Goal: Information Seeking & Learning: Learn about a topic

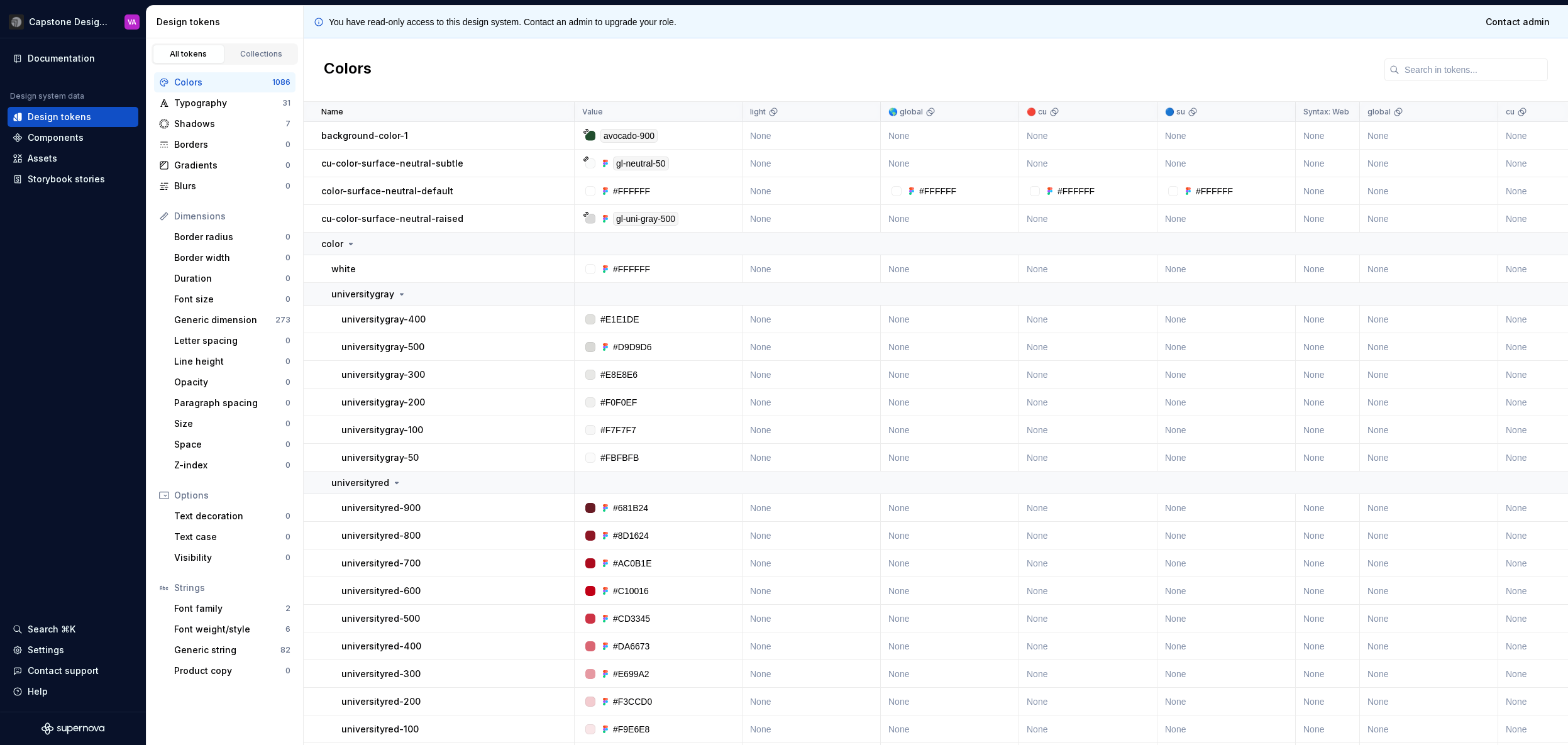
click at [225, 85] on div "Colors" at bounding box center [223, 82] width 98 height 13
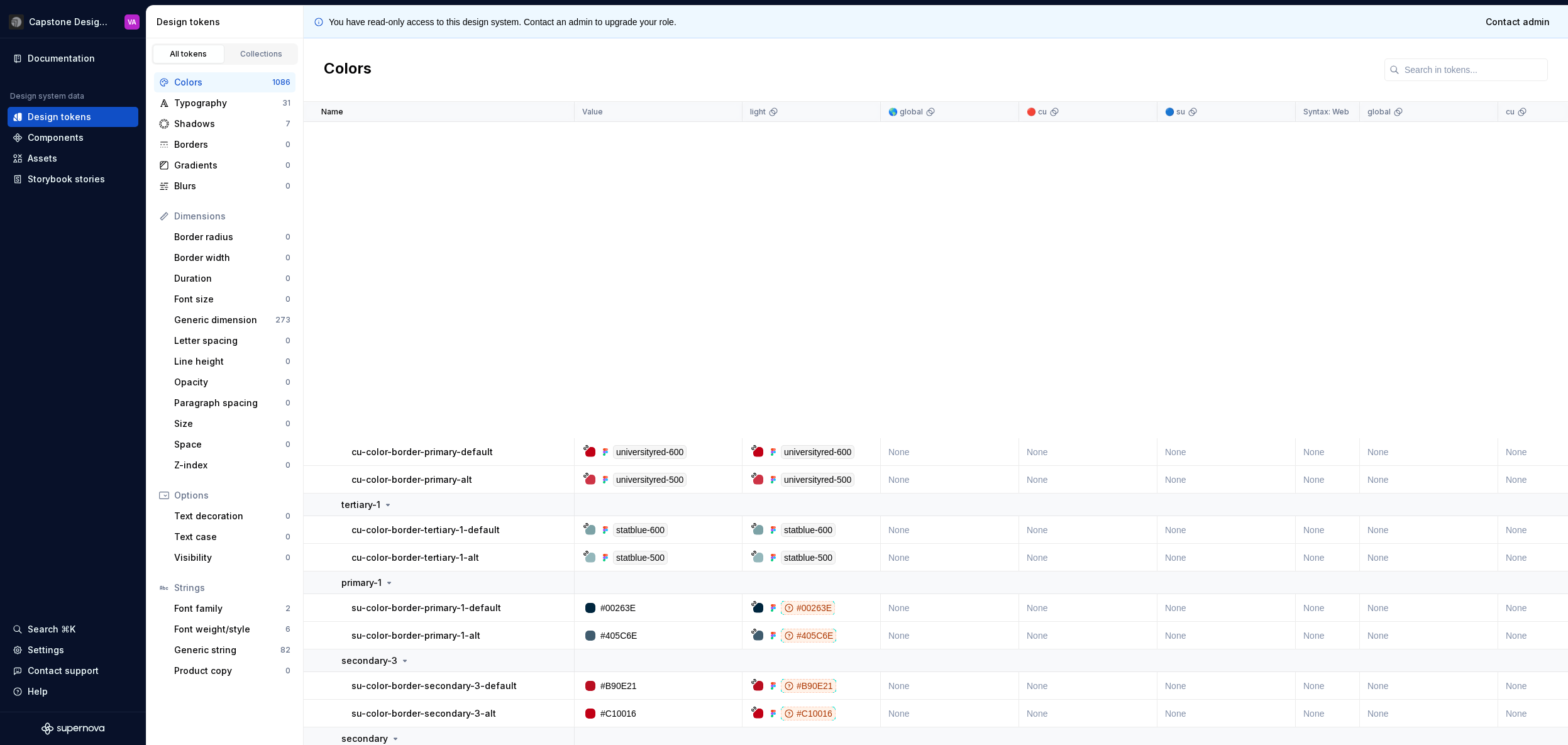
scroll to position [13885, 0]
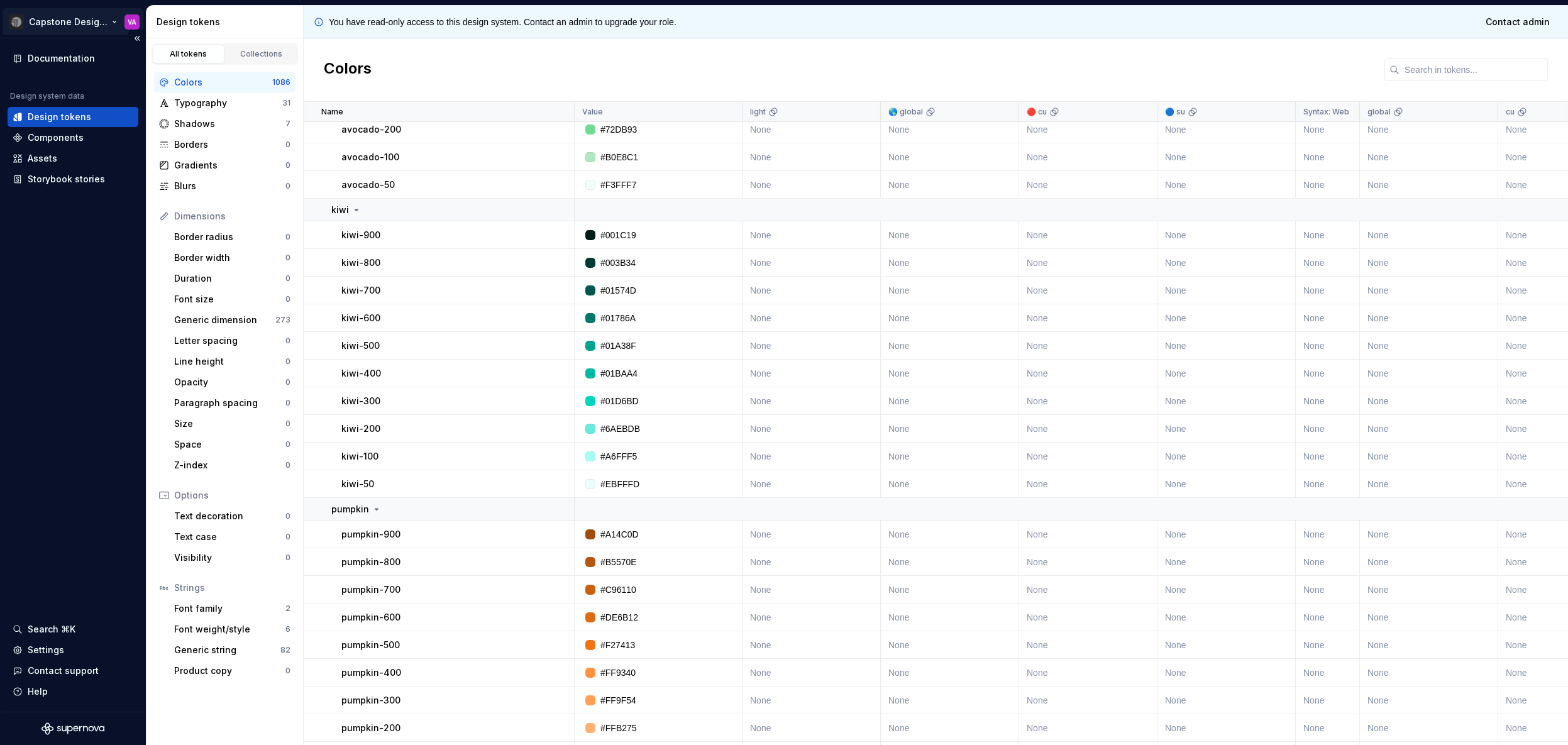
click at [103, 22] on html "Capstone Design System VA Documentation Design system data Design tokens Compon…" at bounding box center [784, 372] width 1568 height 745
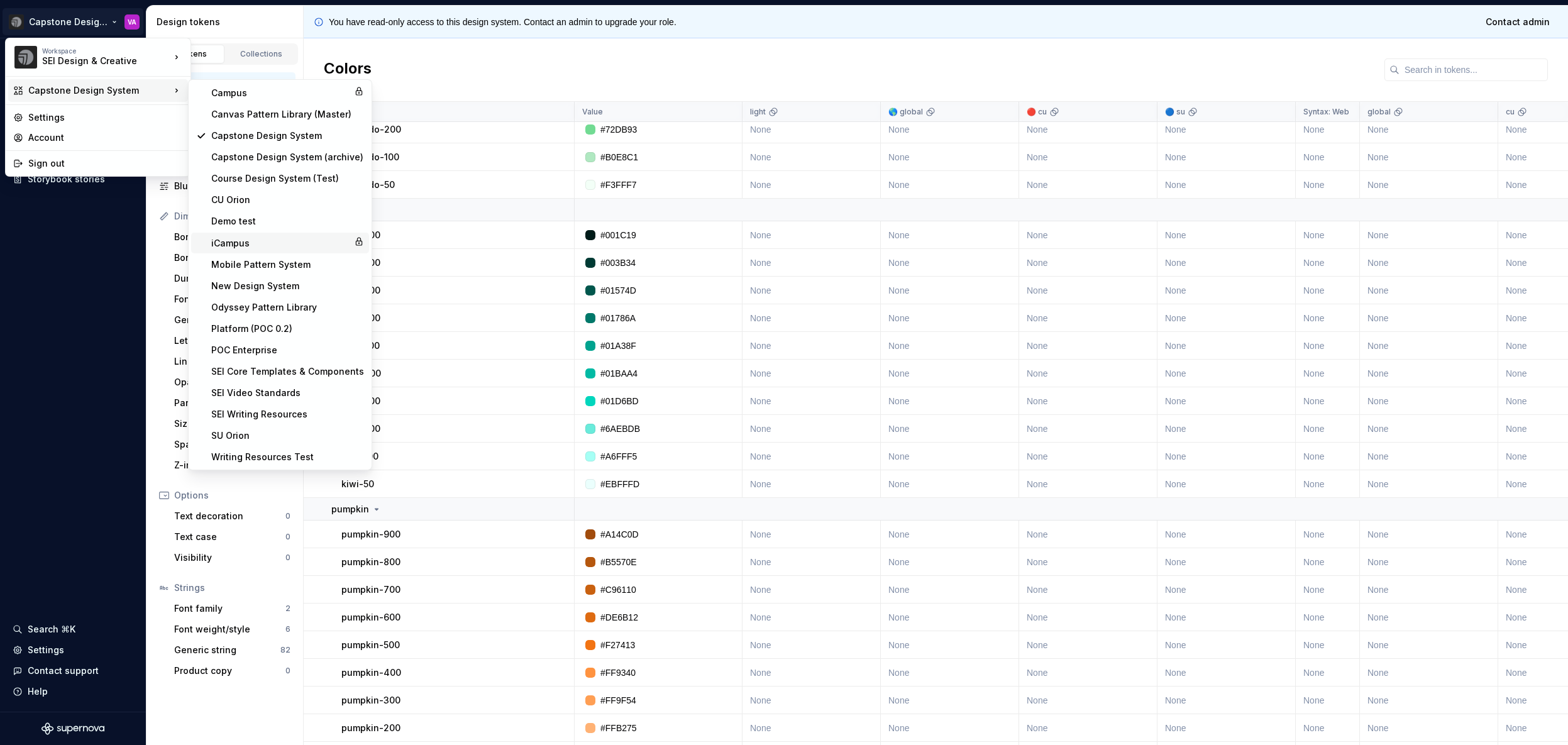
click at [247, 242] on div "iCampus" at bounding box center [280, 243] width 138 height 13
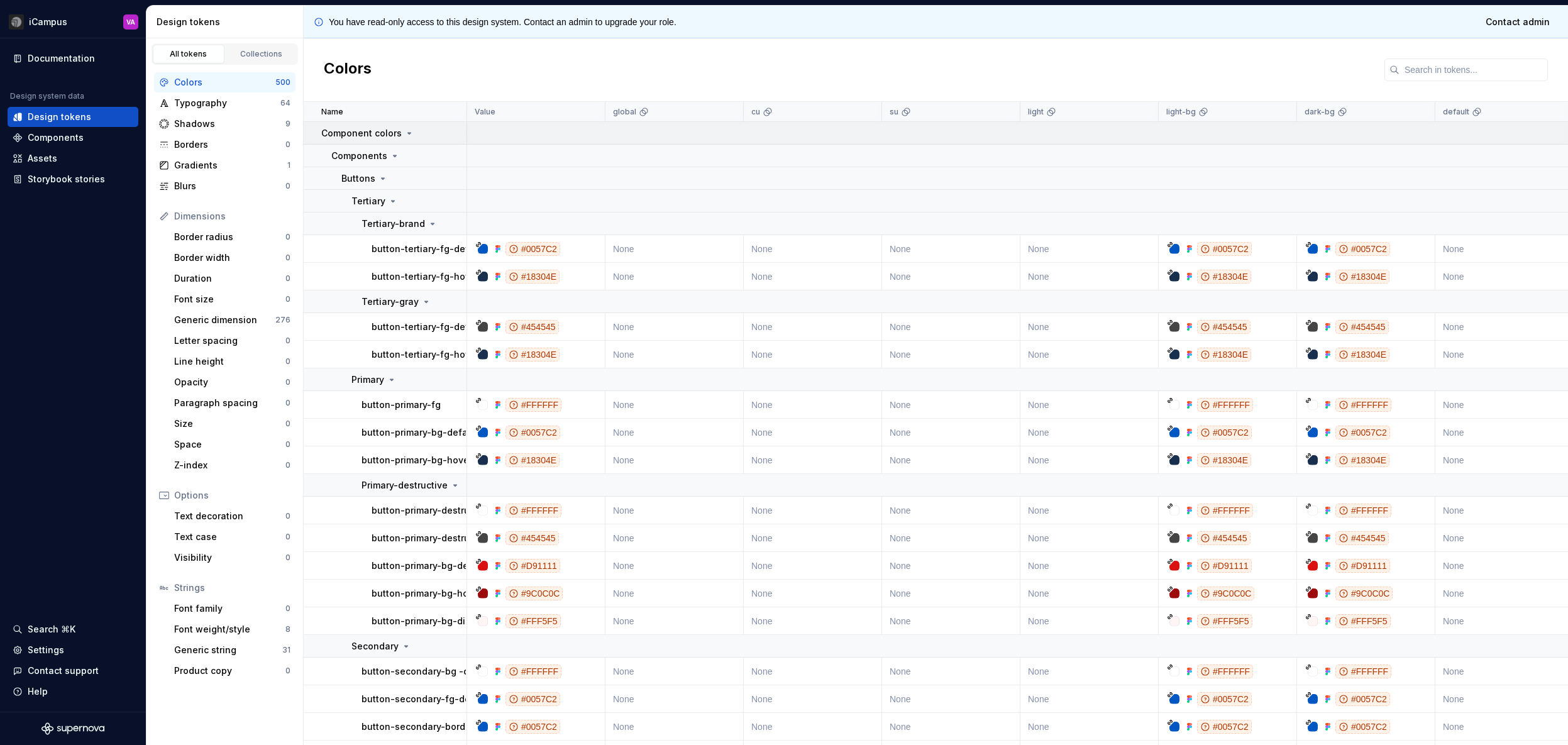
click at [404, 133] on icon at bounding box center [409, 133] width 10 height 10
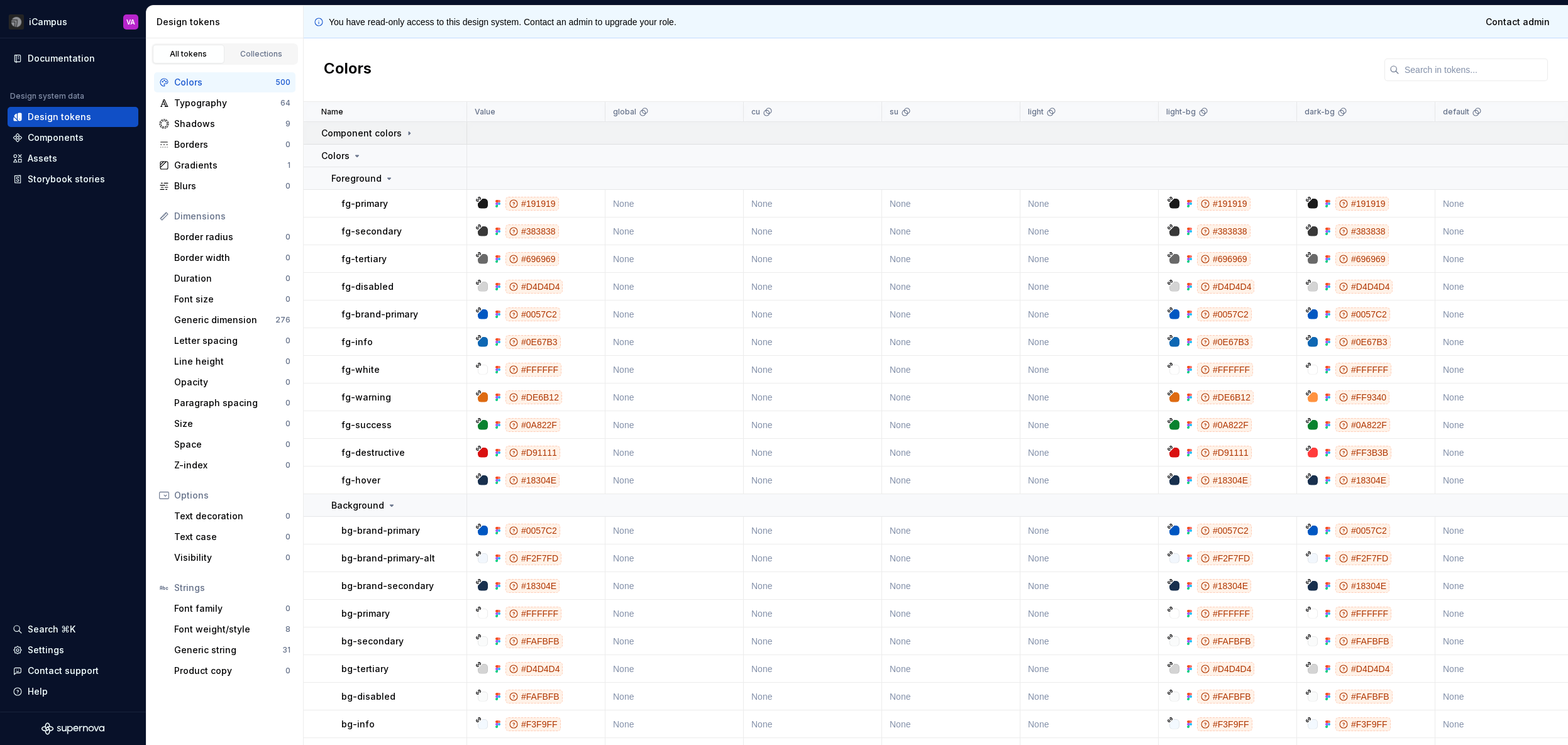
click at [404, 133] on icon at bounding box center [409, 133] width 10 height 10
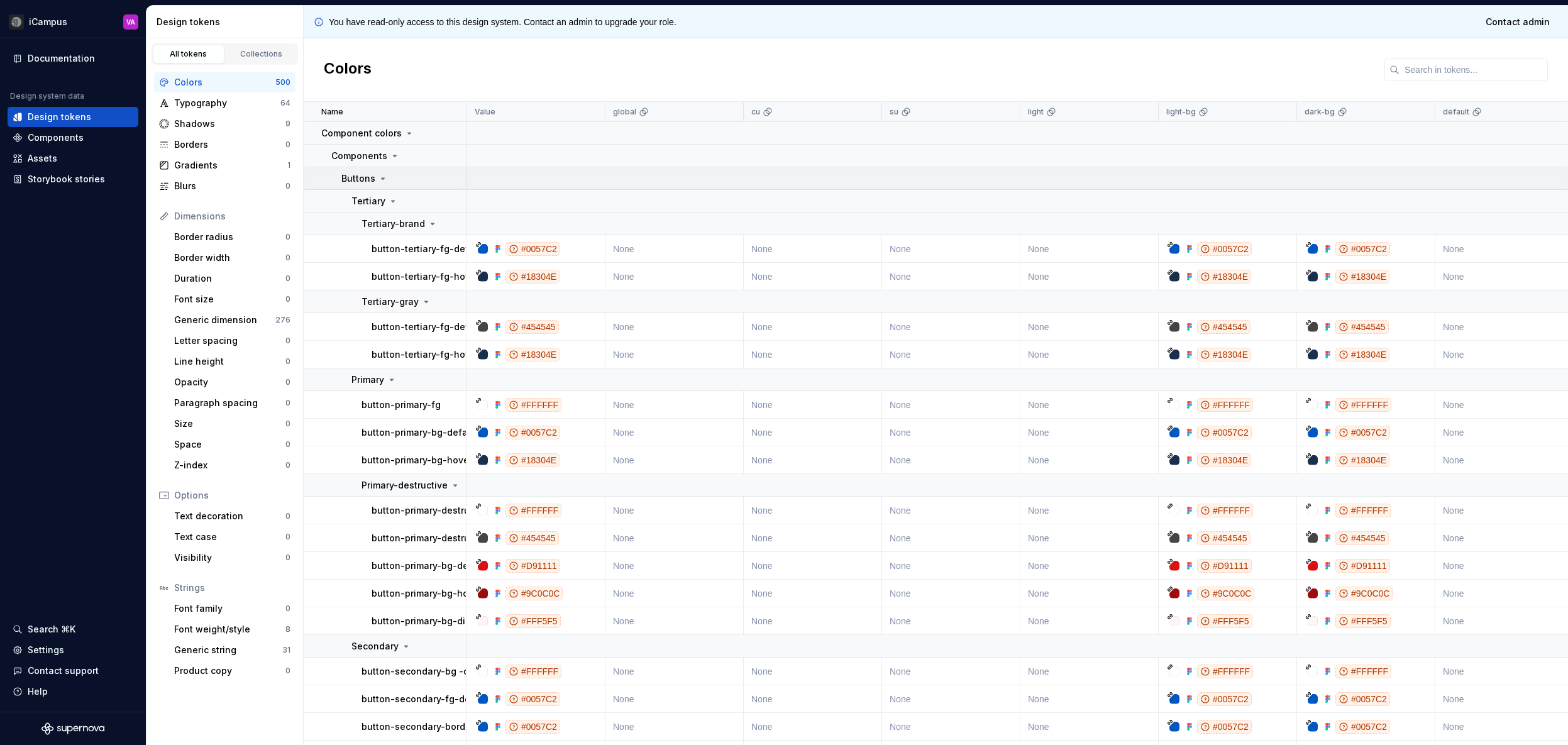
click at [383, 178] on icon at bounding box center [383, 177] width 3 height 1
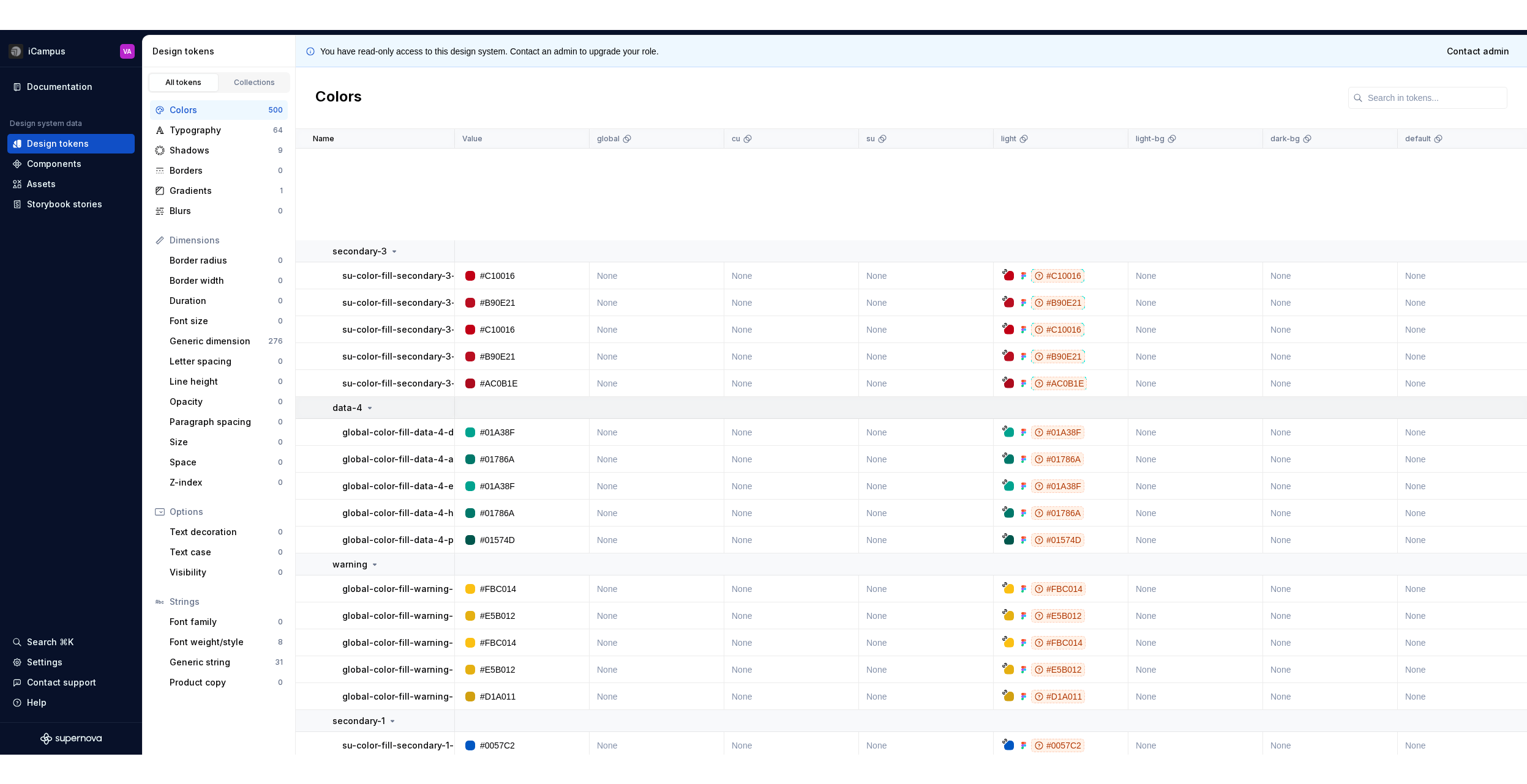
scroll to position [9355, 0]
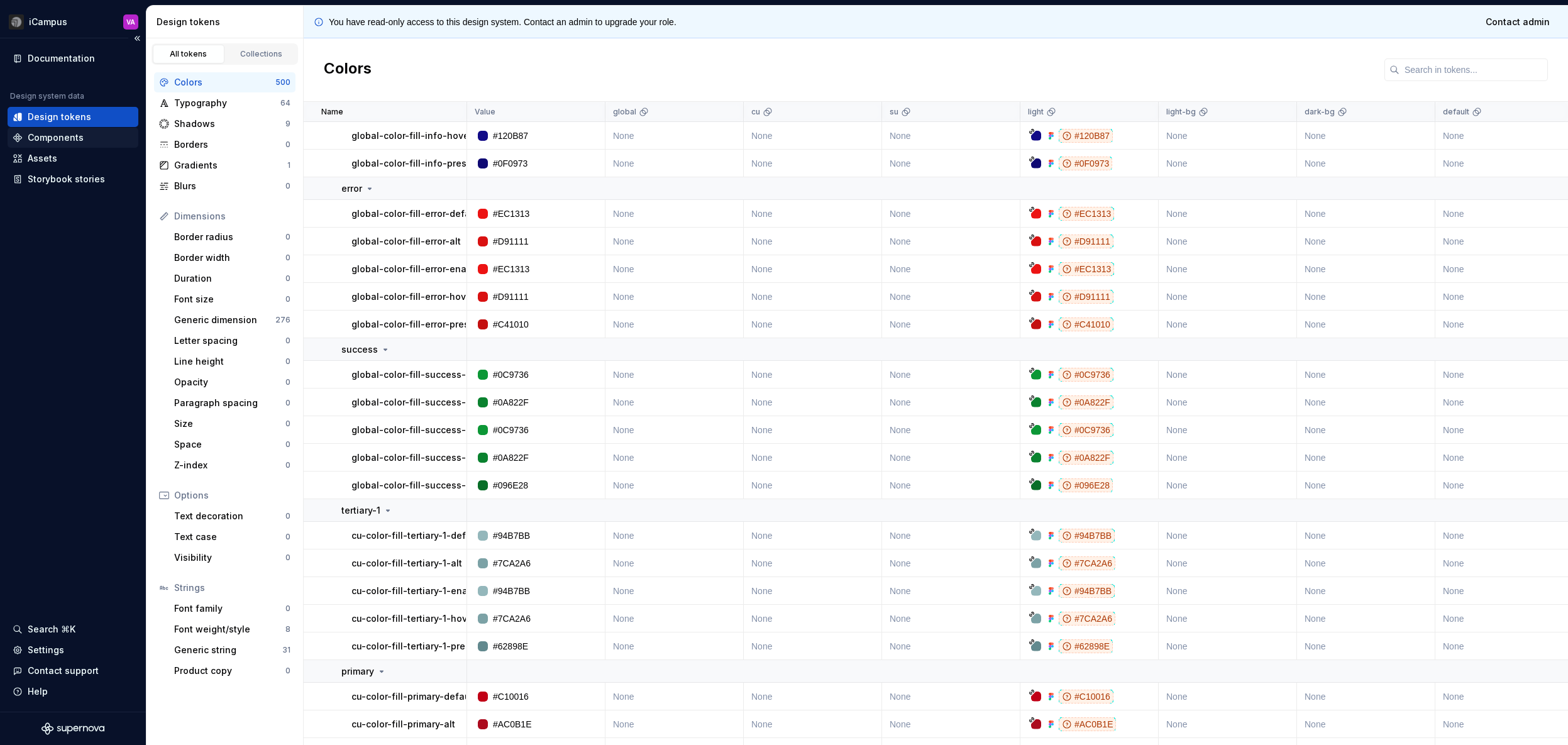
click at [59, 138] on div "Components" at bounding box center [55, 137] width 56 height 13
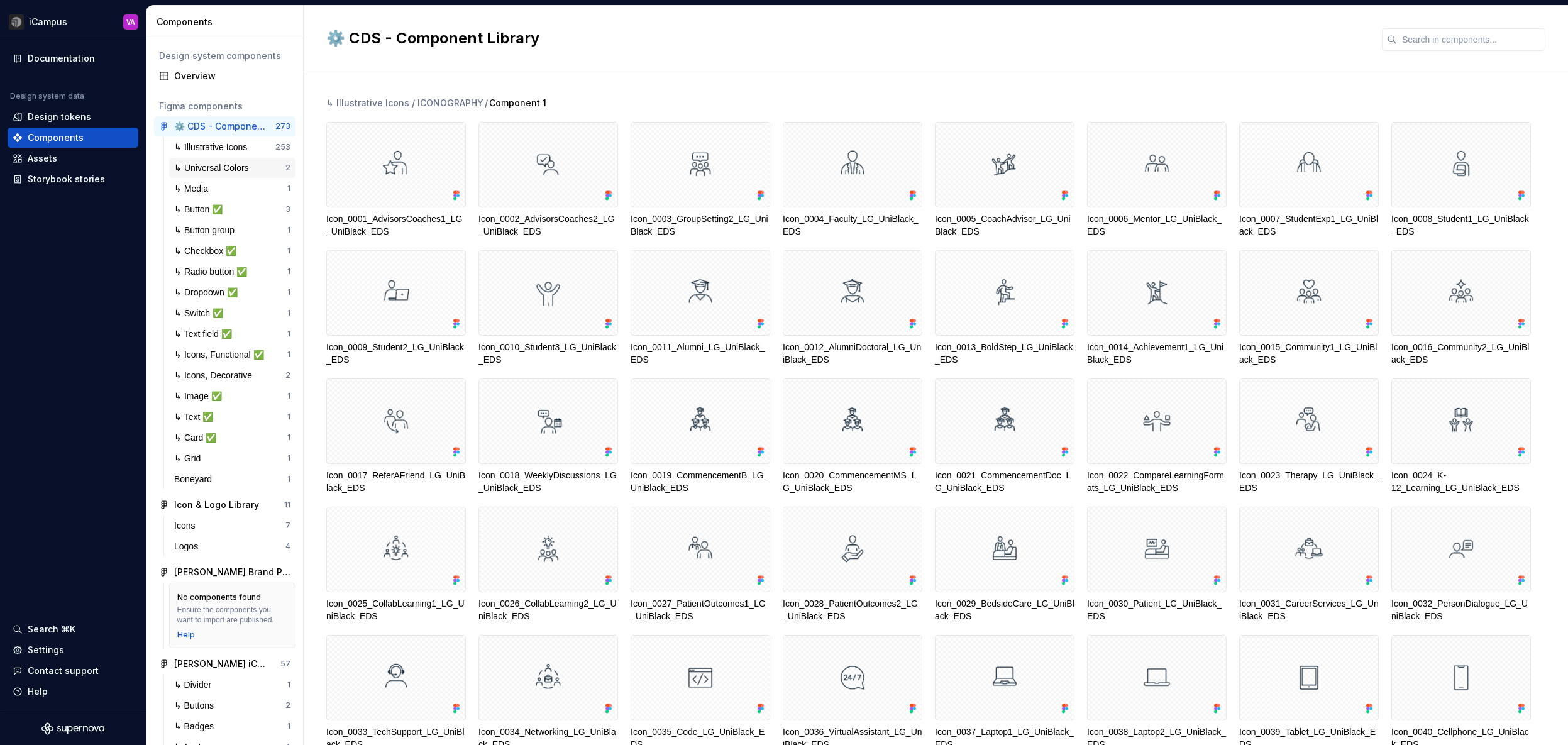
click at [220, 165] on div "↳ Universal Colors" at bounding box center [214, 168] width 80 height 13
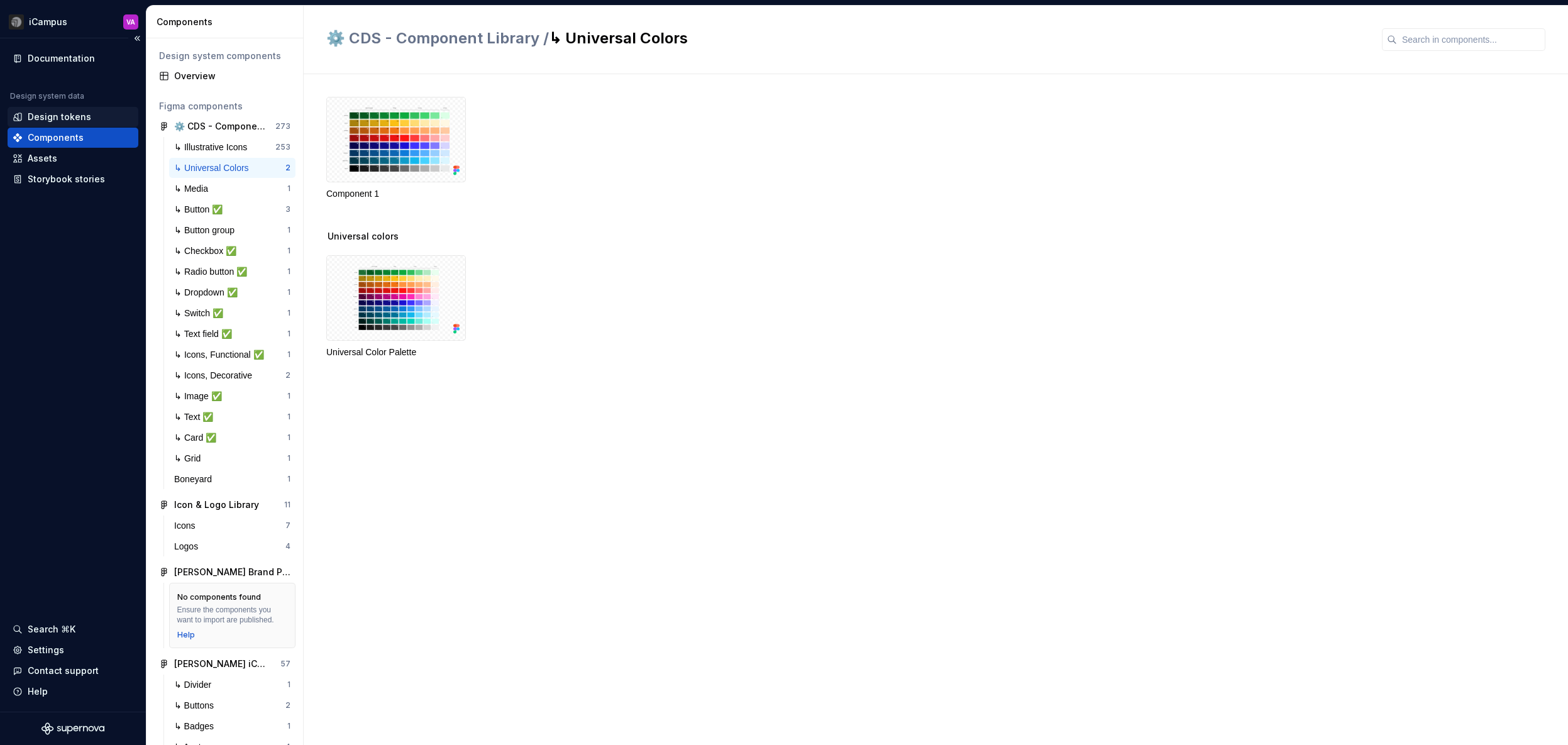
click at [82, 119] on div "Design tokens" at bounding box center [59, 116] width 64 height 13
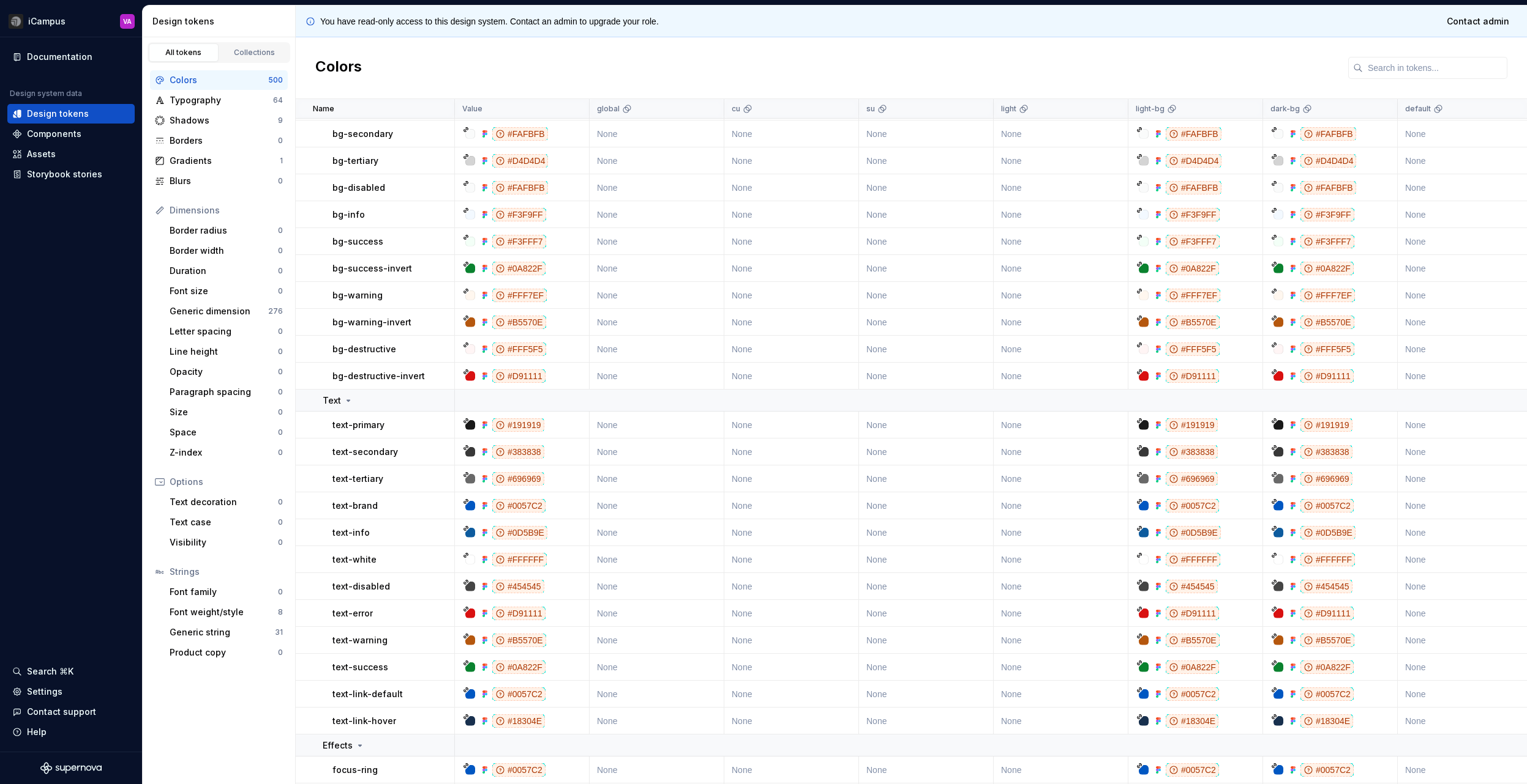
scroll to position [1341, 0]
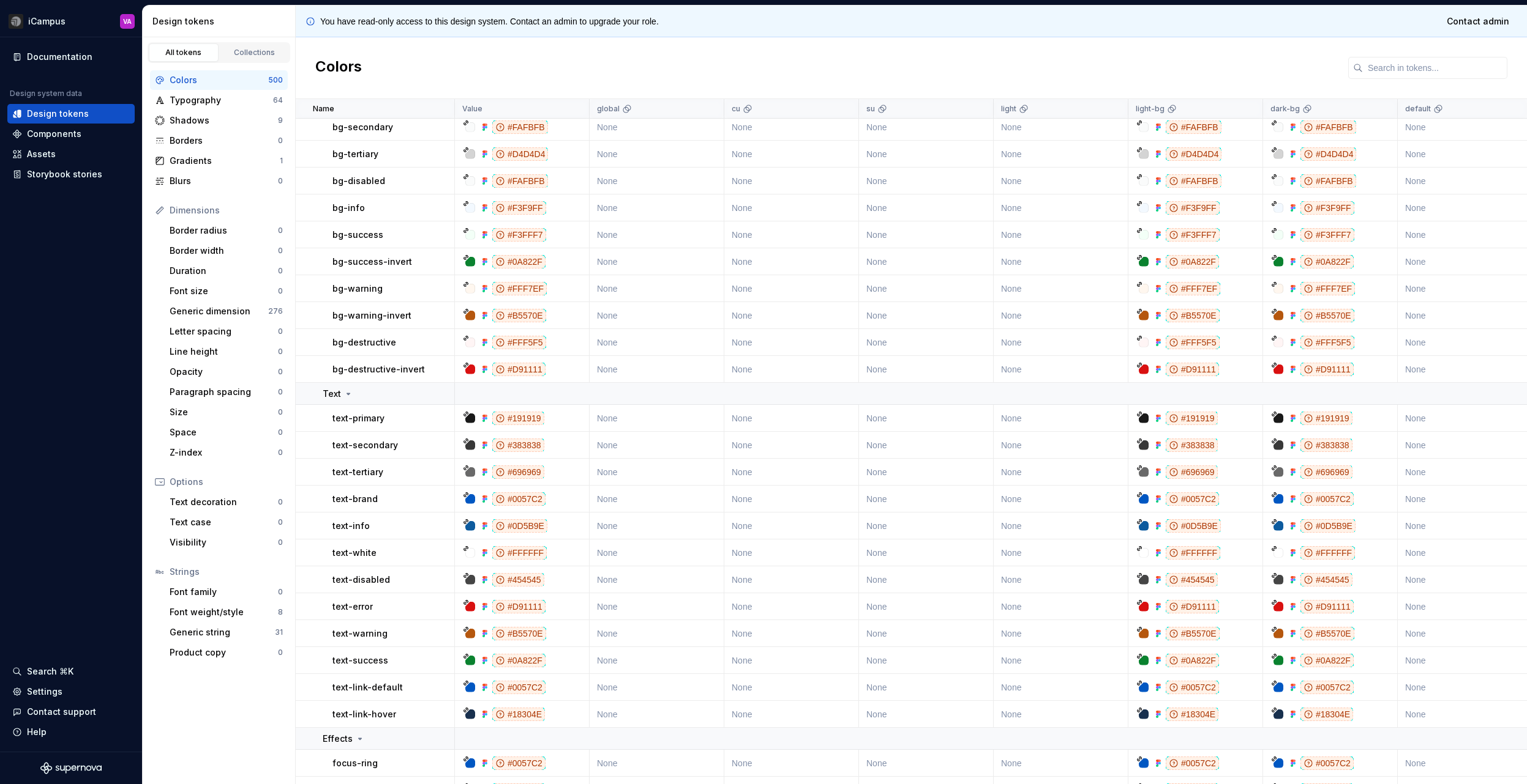
click at [468, 231] on icon at bounding box center [466, 230] width 6 height 6
click at [338, 236] on p "bg-success" at bounding box center [357, 235] width 51 height 13
drag, startPoint x: 359, startPoint y: 235, endPoint x: 890, endPoint y: 231, distance: 531.0
click at [826, 231] on tr "bg-success #F3FFF7 None None None None #F3FFF7 #F3FFF7 None color modes None No…" at bounding box center [1151, 235] width 1712 height 27
click at [315, 238] on td "bg-success" at bounding box center [375, 235] width 159 height 27
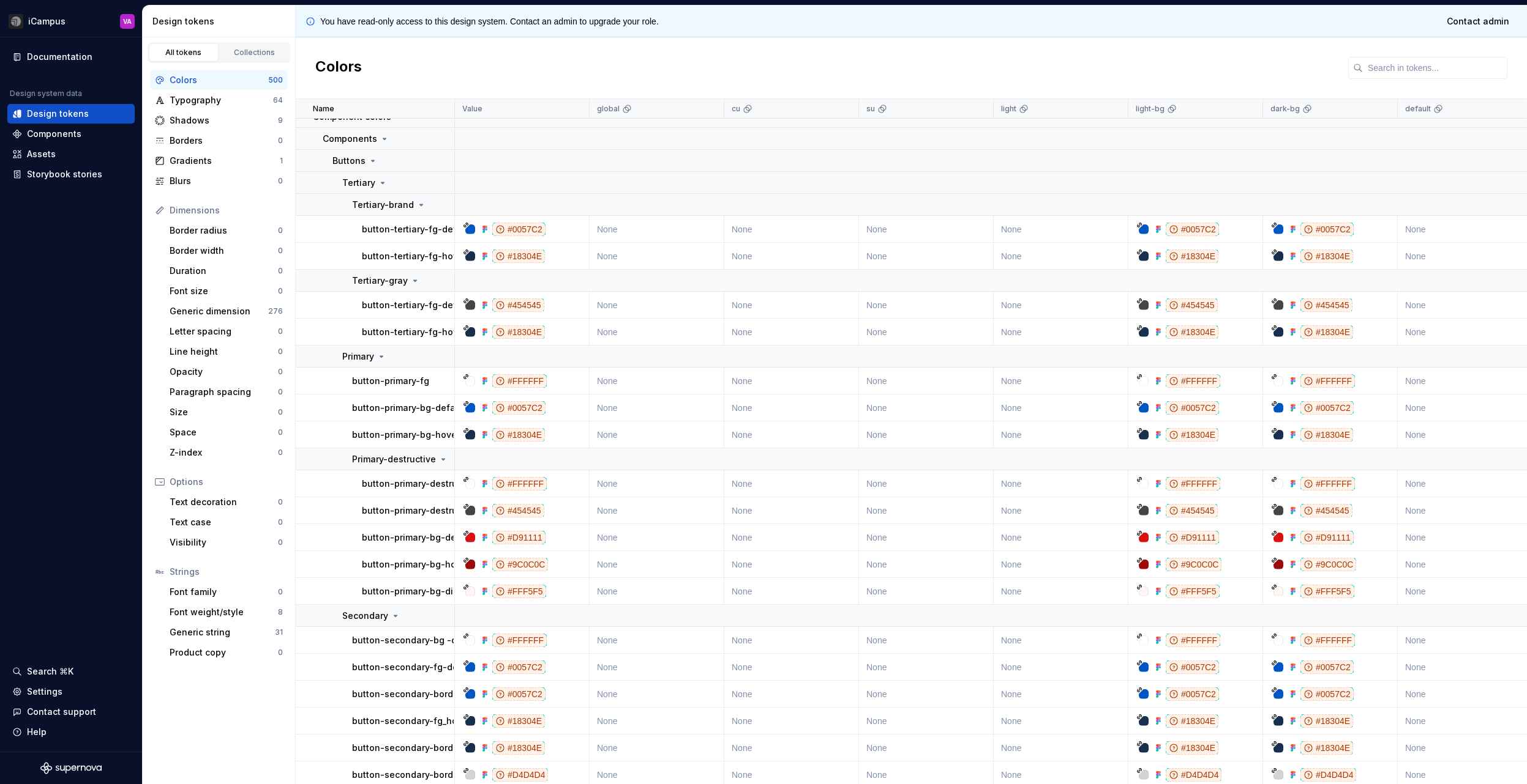
scroll to position [0, 0]
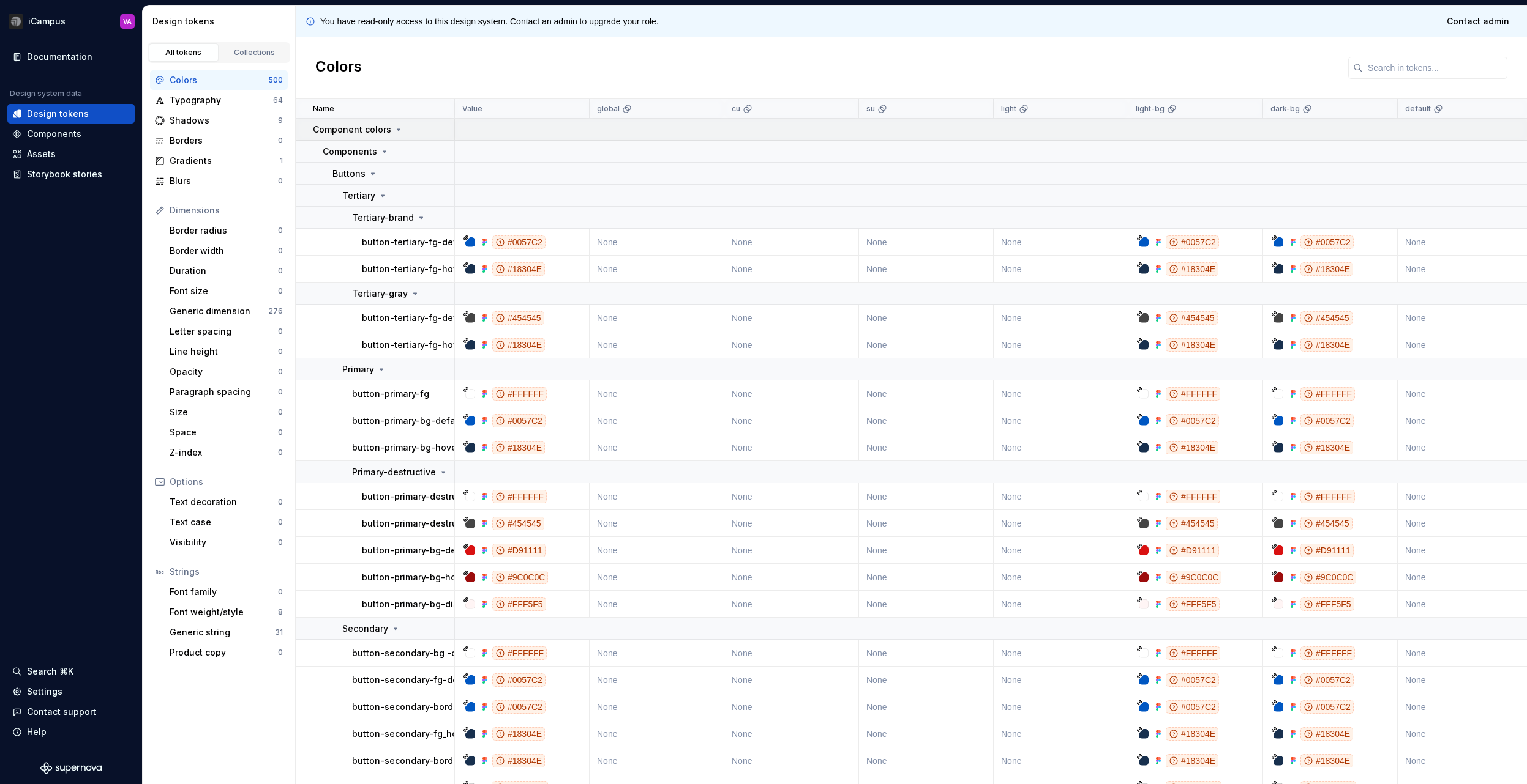
click at [398, 130] on icon at bounding box center [399, 129] width 3 height 1
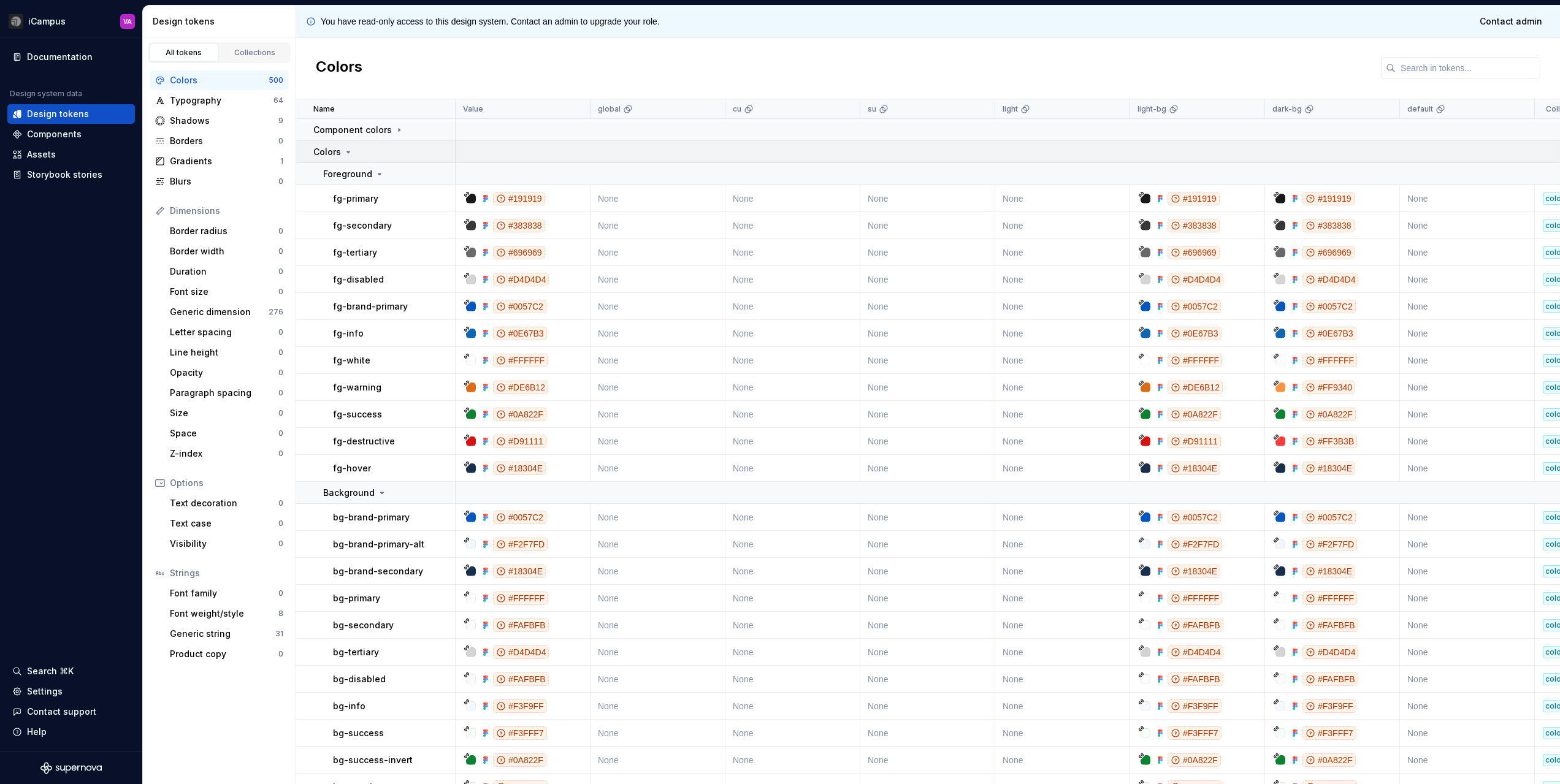
click at [349, 152] on icon at bounding box center [349, 152] width 10 height 10
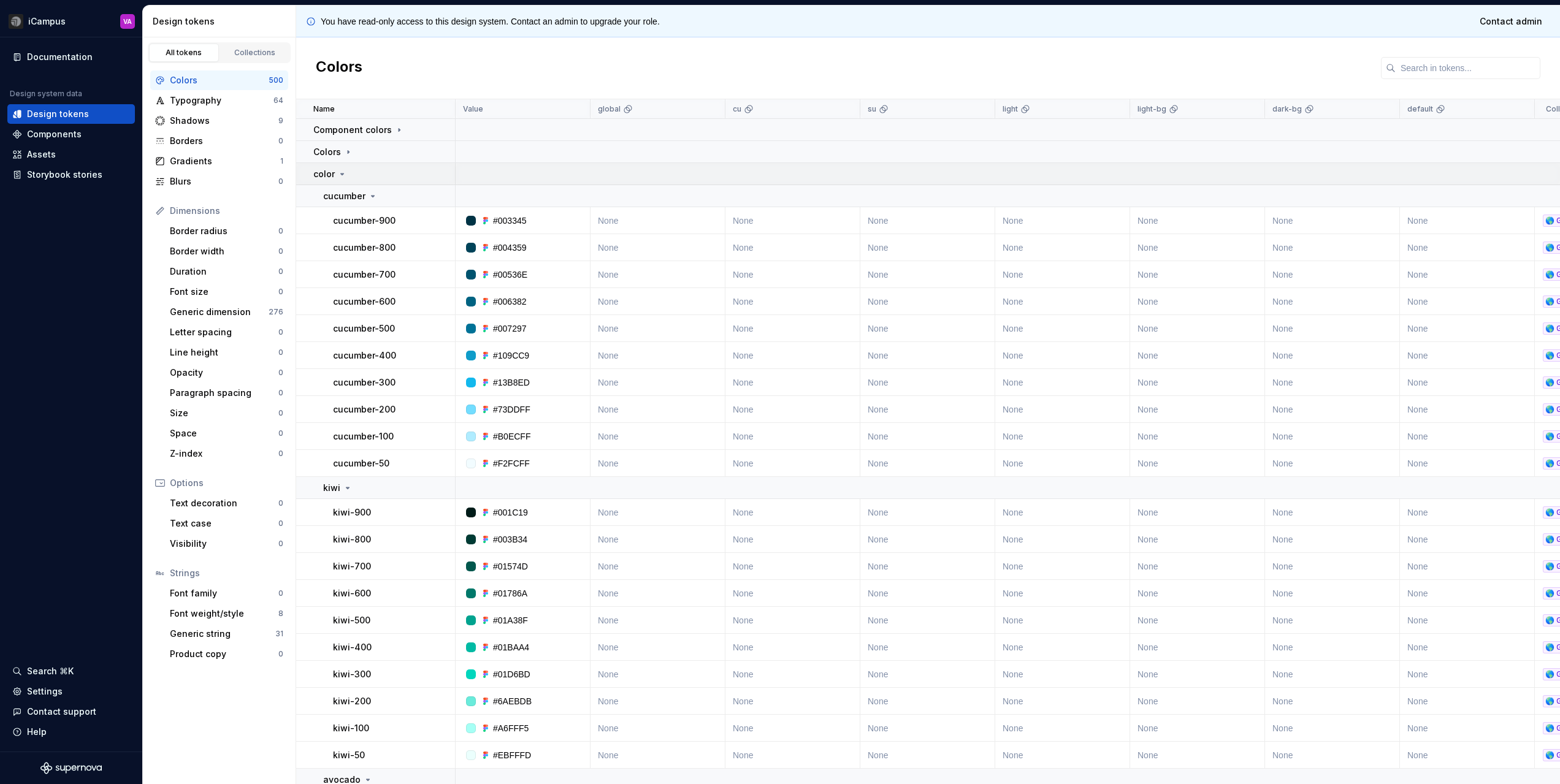
click at [340, 173] on icon at bounding box center [342, 174] width 10 height 10
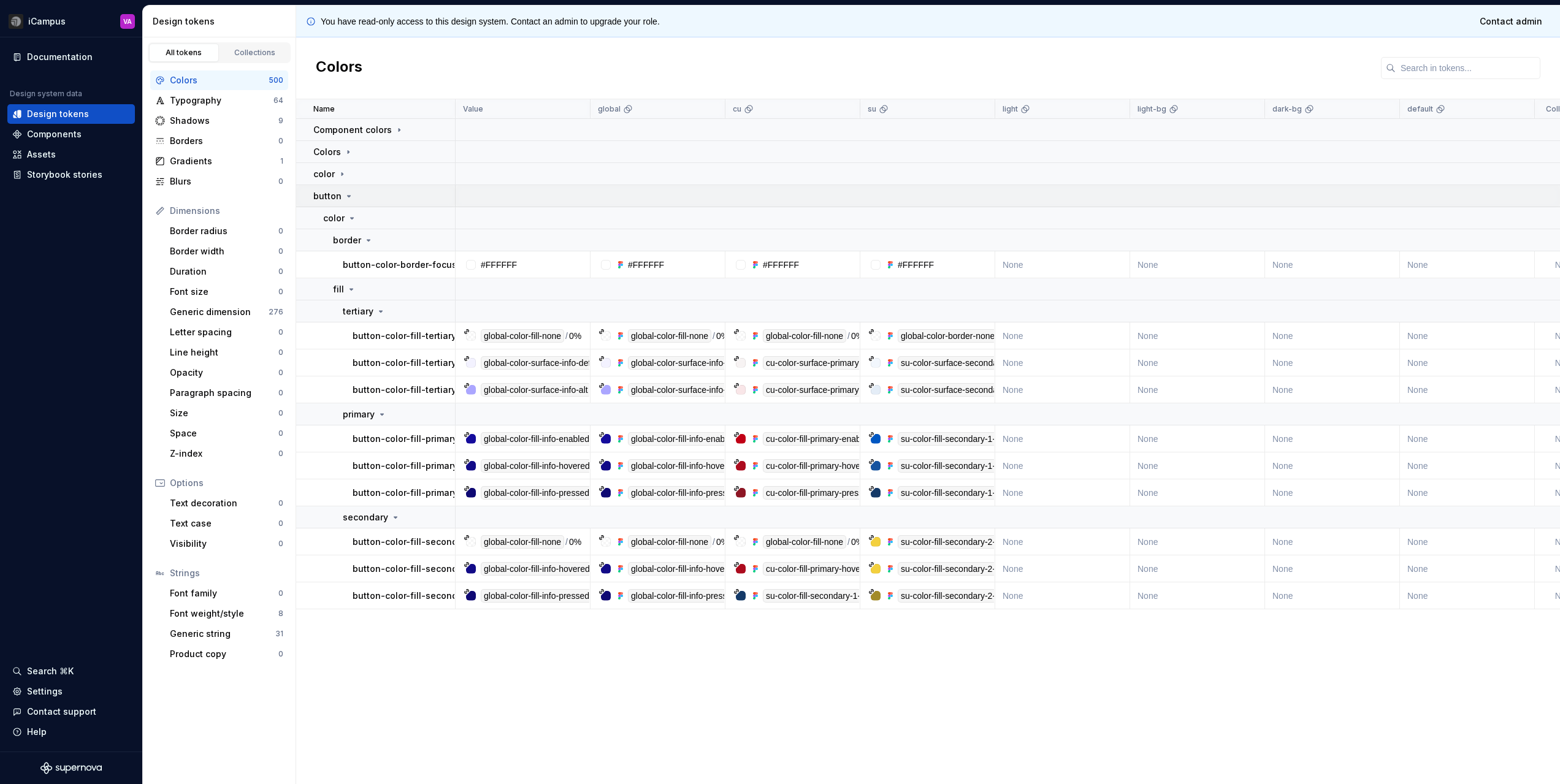
click at [347, 198] on icon at bounding box center [349, 197] width 10 height 10
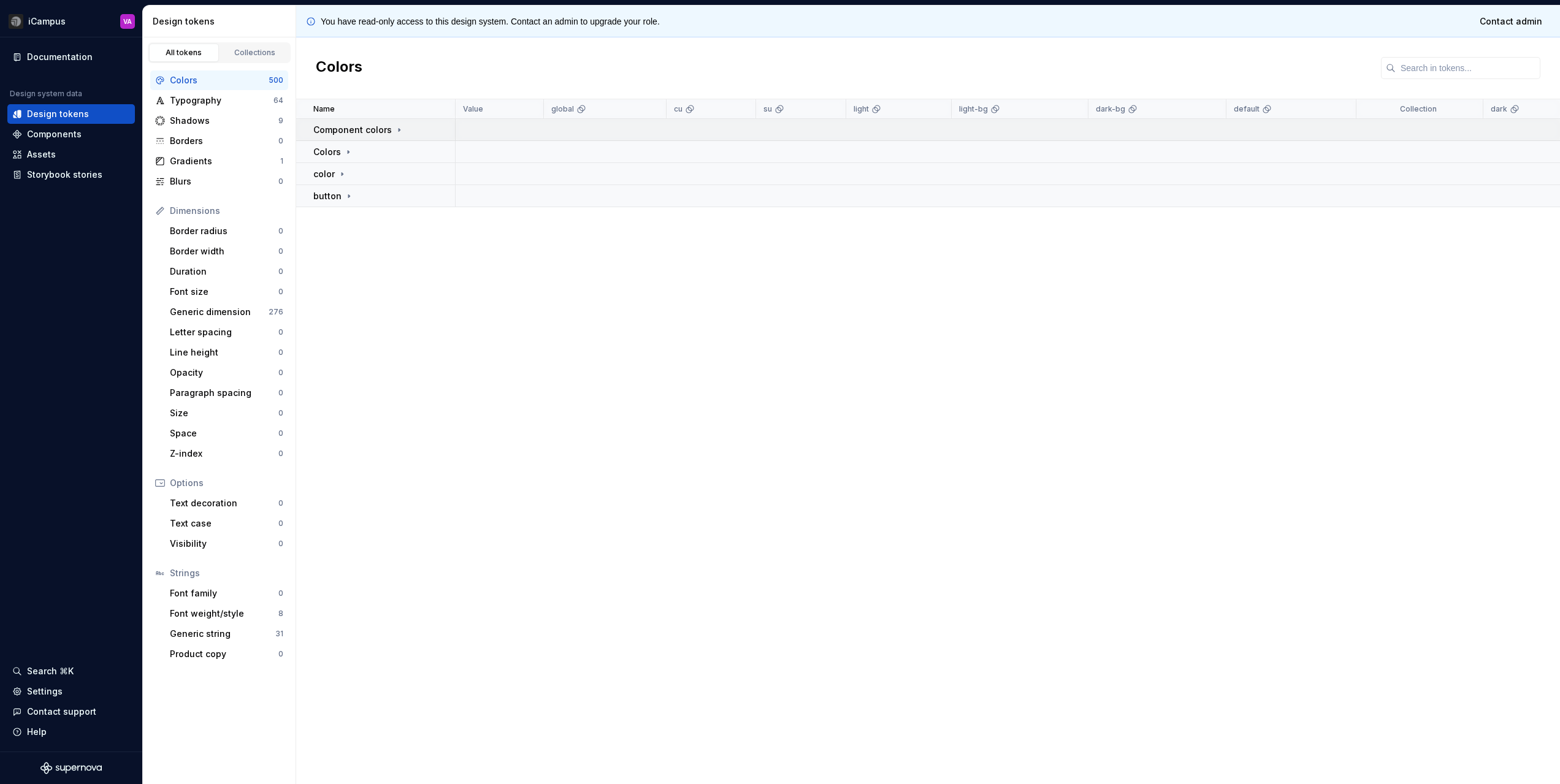
click at [397, 129] on icon at bounding box center [399, 130] width 10 height 10
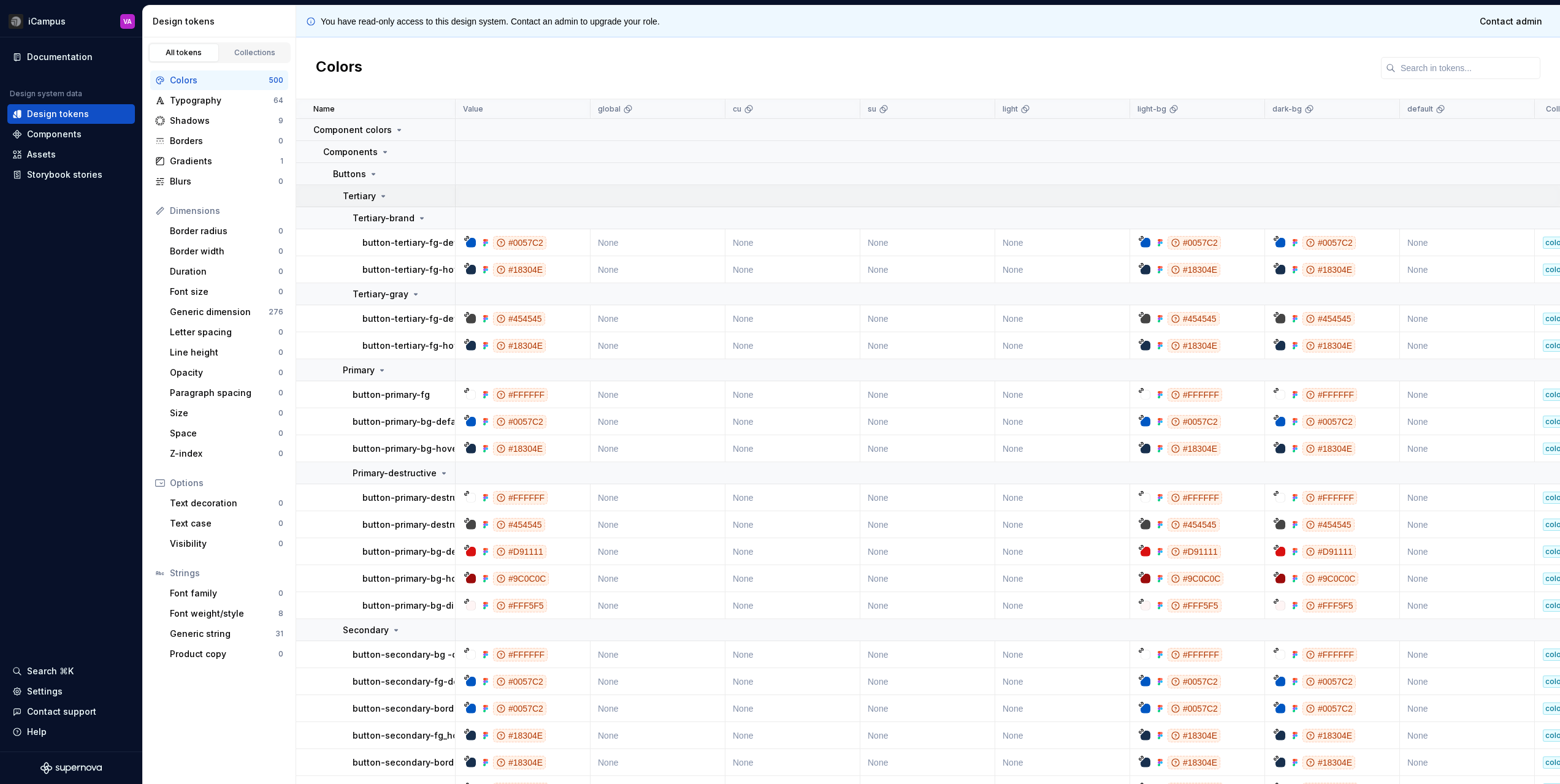
click at [381, 194] on icon at bounding box center [383, 197] width 10 height 10
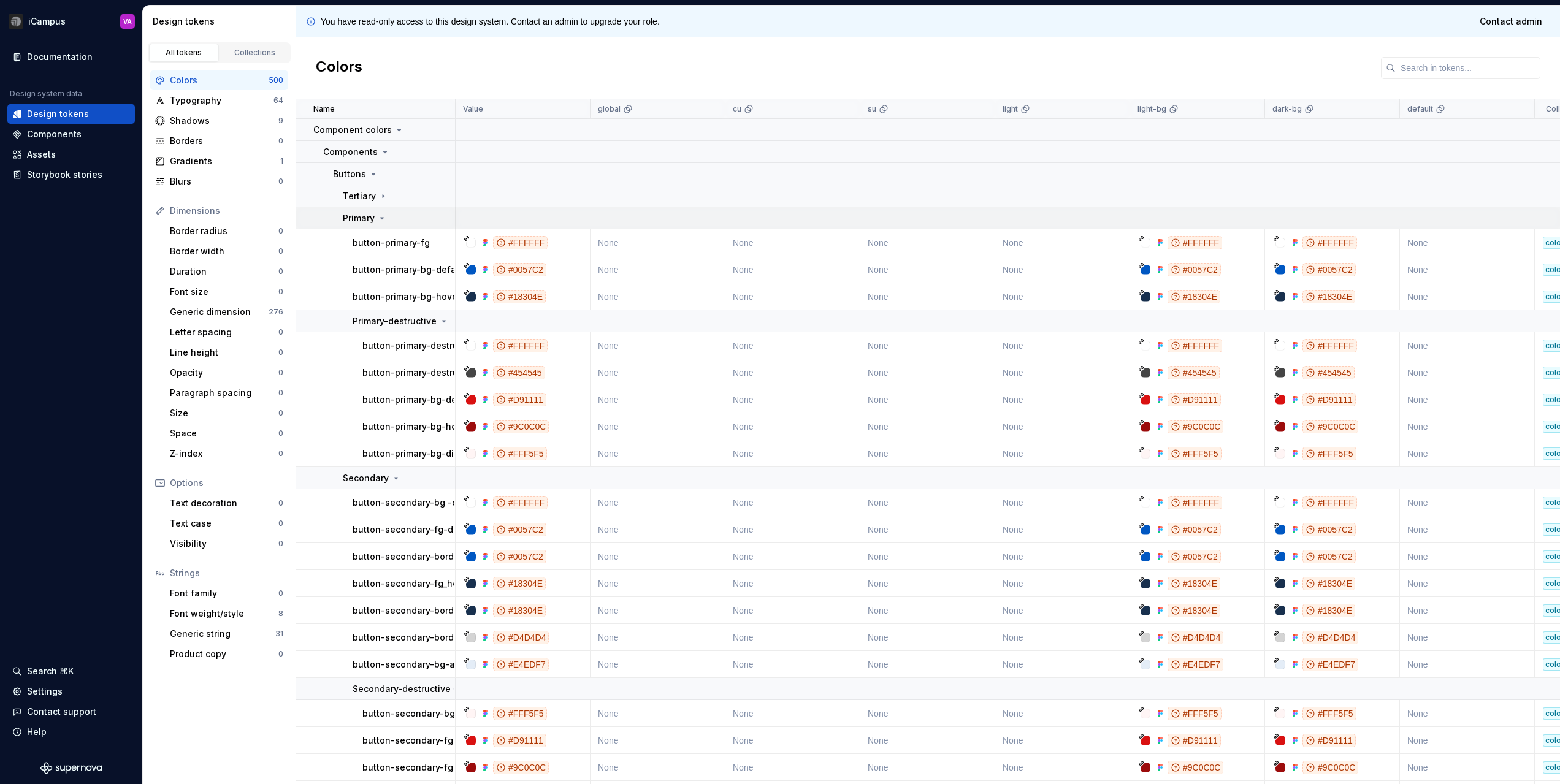
click at [382, 219] on icon at bounding box center [382, 218] width 10 height 10
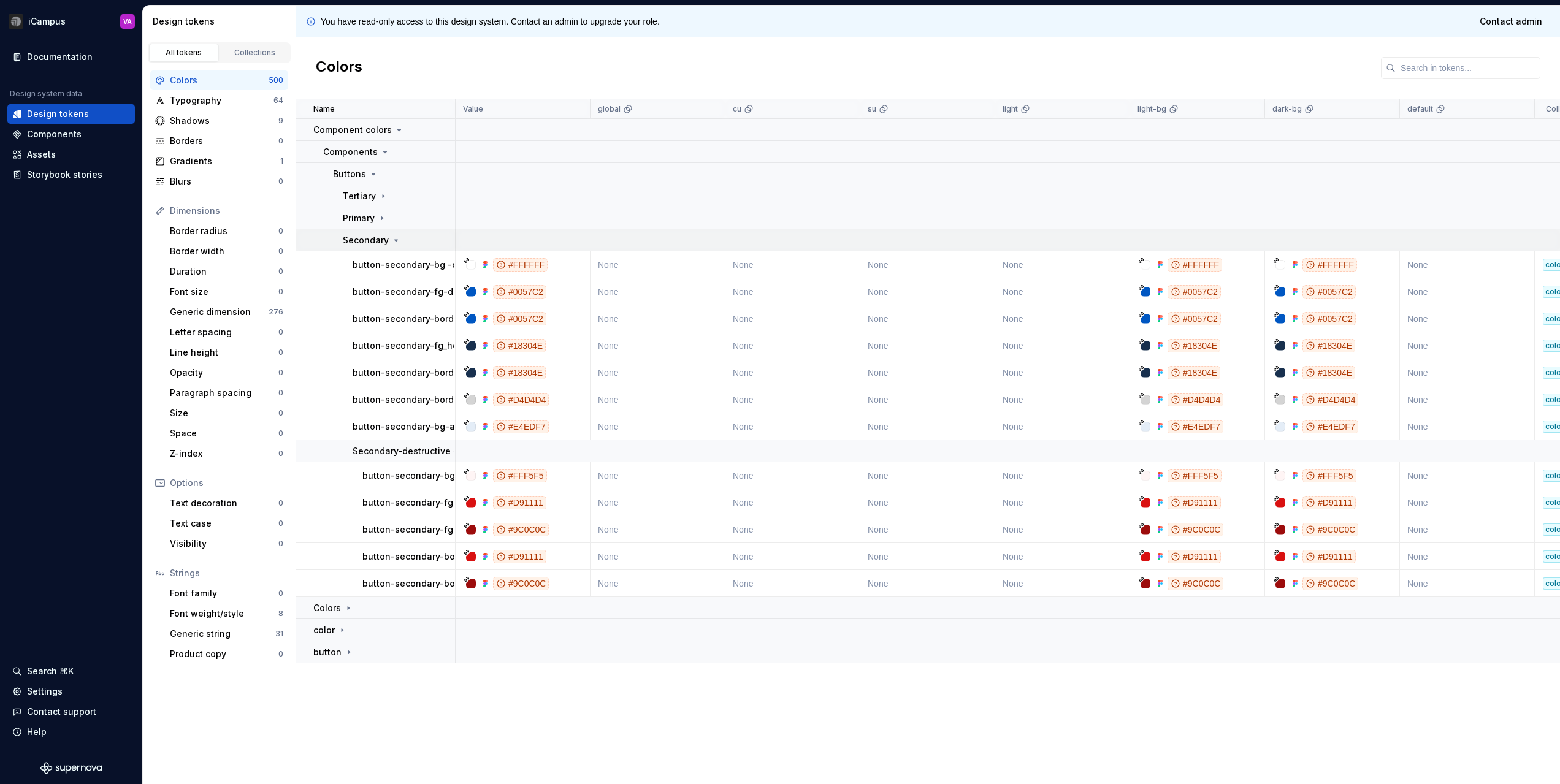
click at [395, 244] on icon at bounding box center [396, 240] width 10 height 10
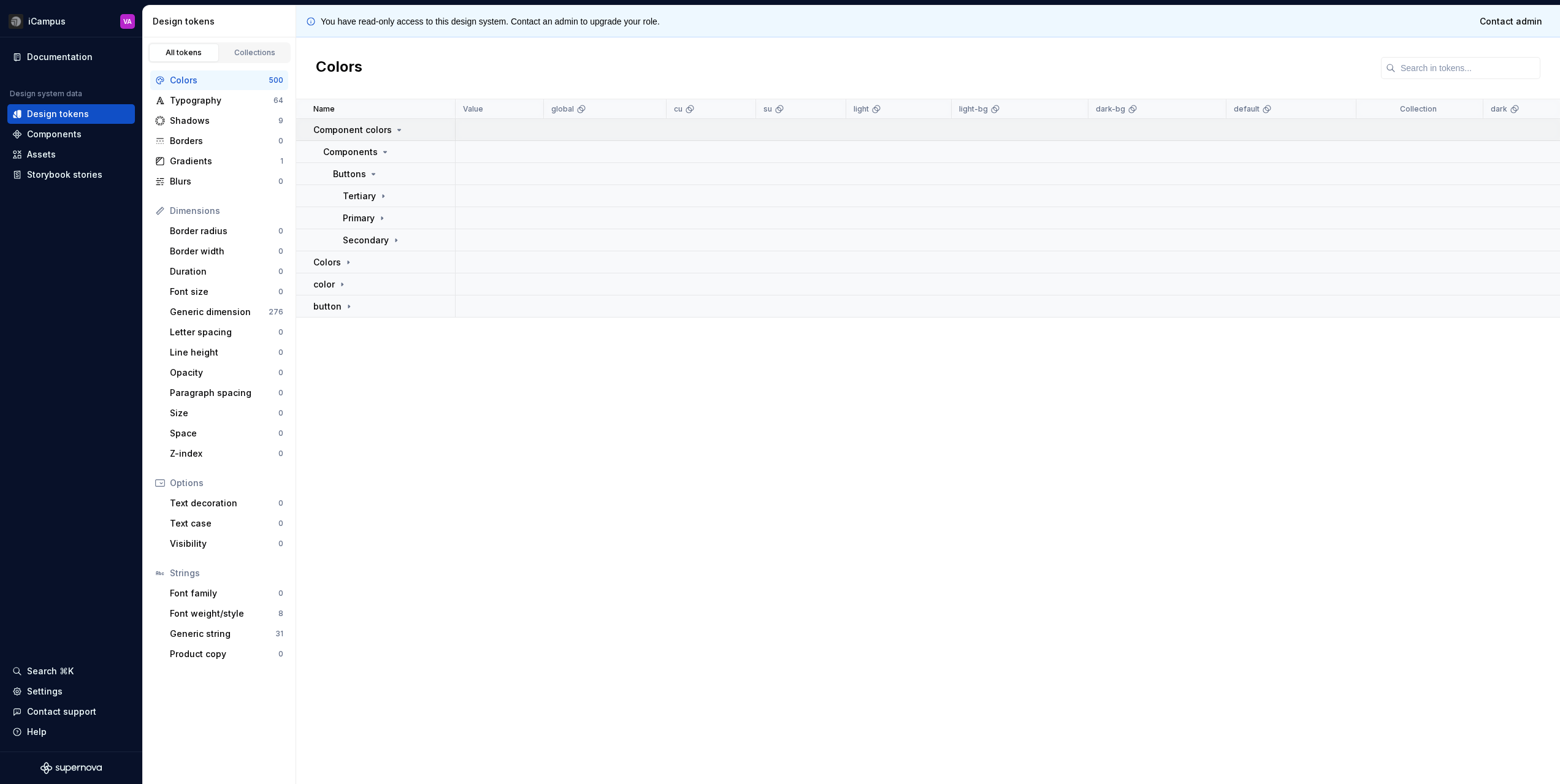
click at [398, 130] on icon at bounding box center [400, 129] width 3 height 1
click at [344, 149] on icon at bounding box center [349, 152] width 10 height 10
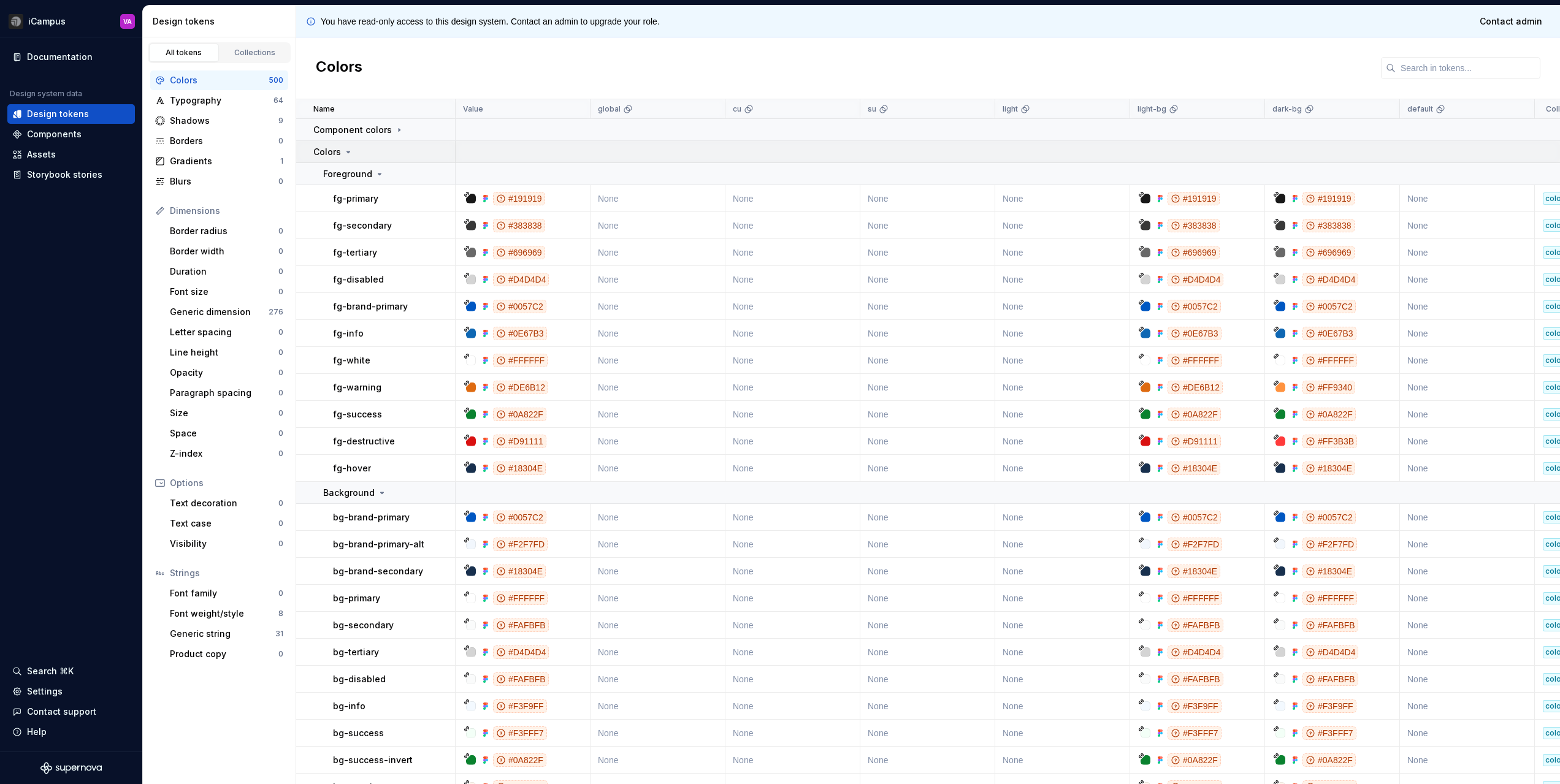
click at [344, 149] on icon at bounding box center [349, 152] width 10 height 10
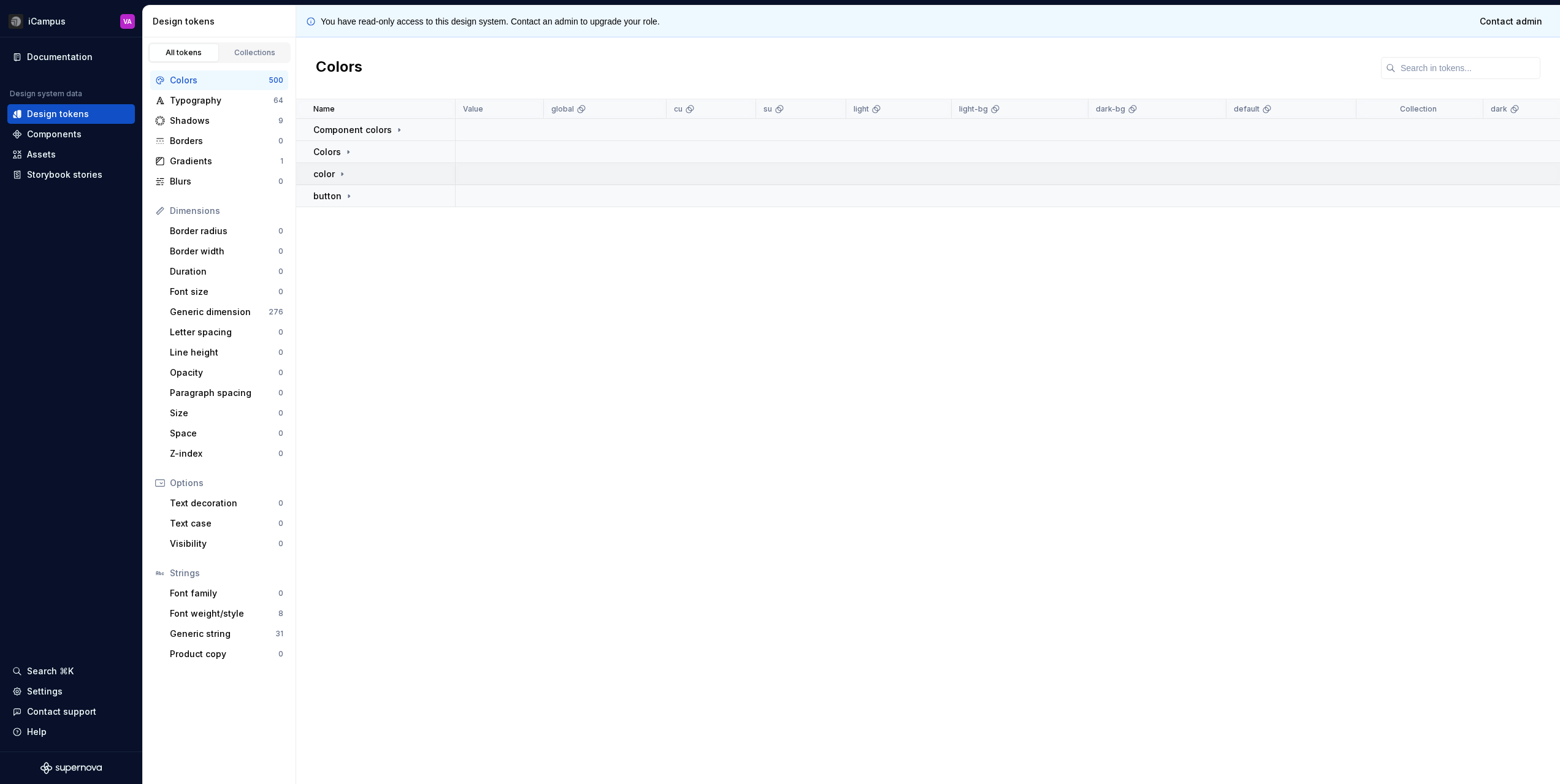
click at [344, 175] on icon at bounding box center [342, 174] width 10 height 10
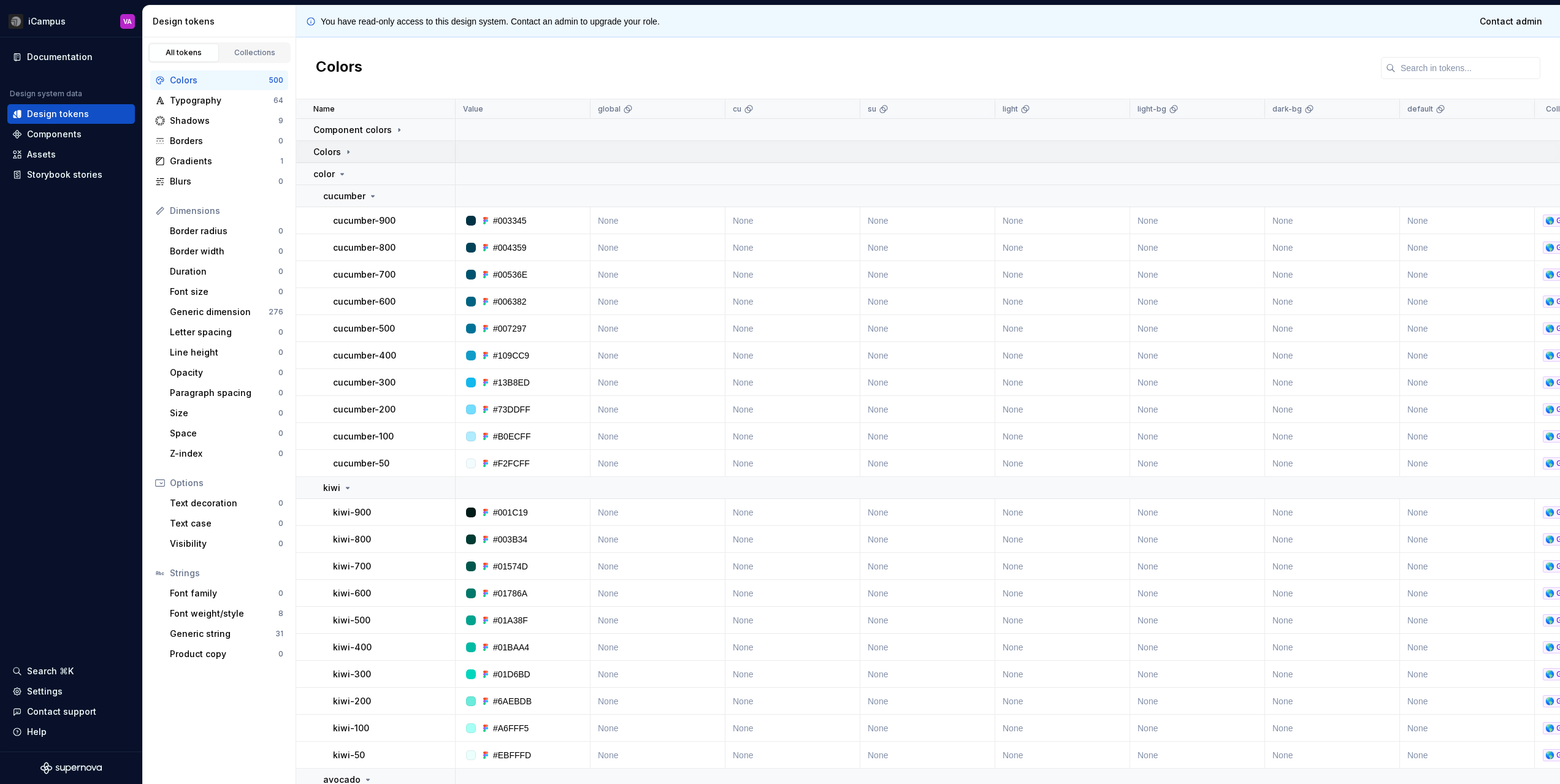
click at [351, 148] on icon at bounding box center [349, 152] width 10 height 10
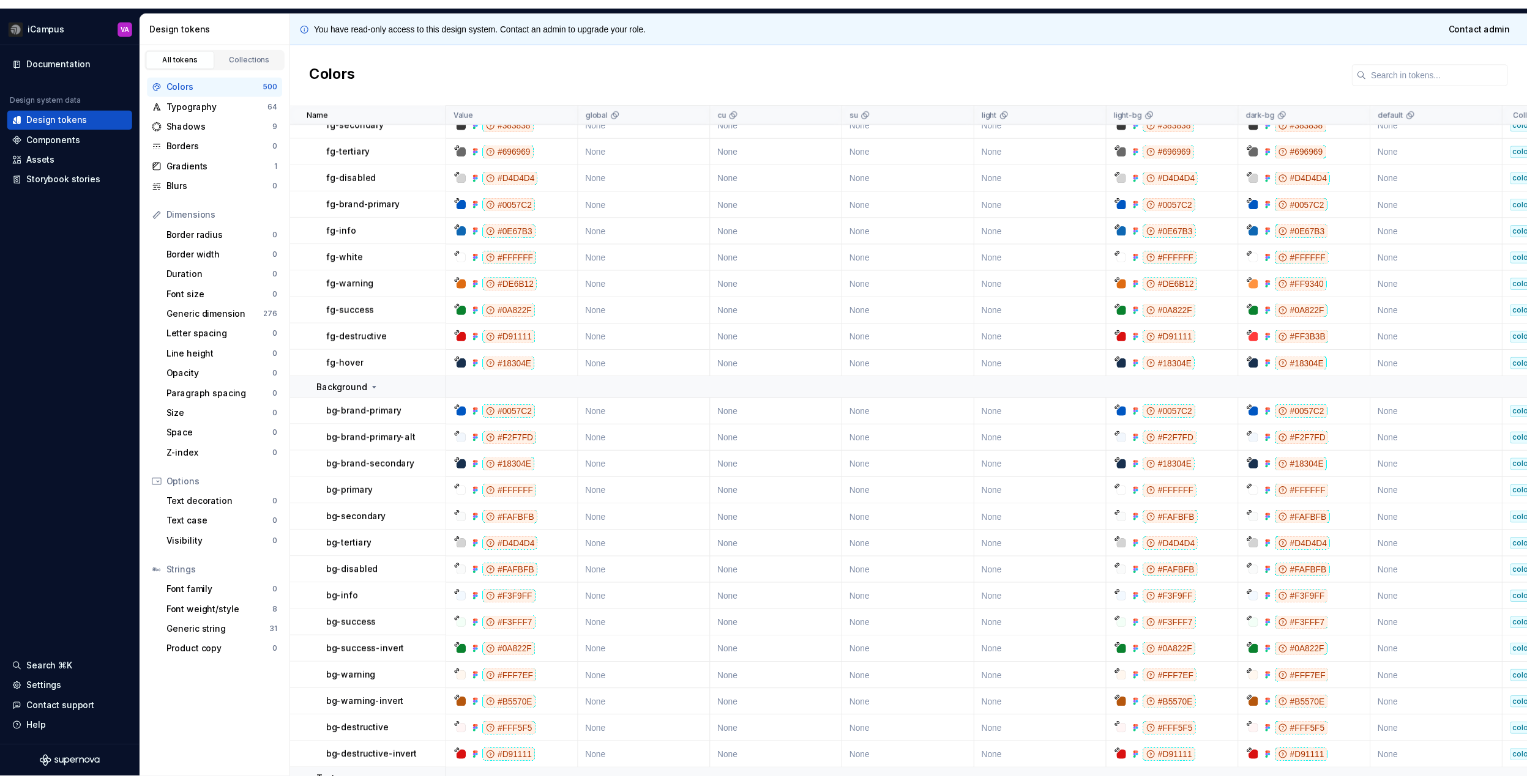
scroll to position [188, 0]
